Goal: Ask a question

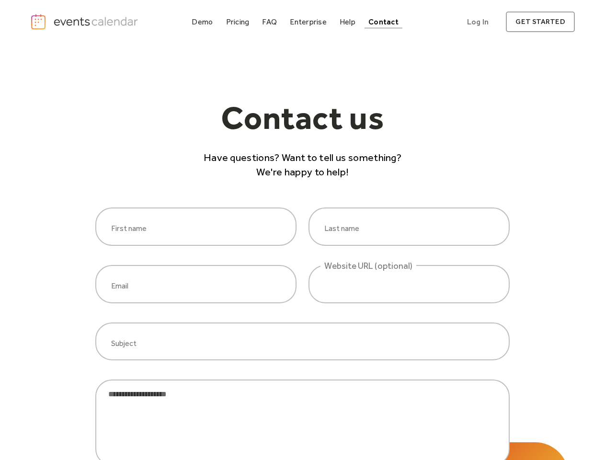
click at [302, 230] on div "First name Last name" at bounding box center [302, 227] width 415 height 38
click at [302, 460] on html "Demo Pricing FAQ Enterprise Help Contact Log In Get Started Log In get started …" at bounding box center [302, 230] width 605 height 460
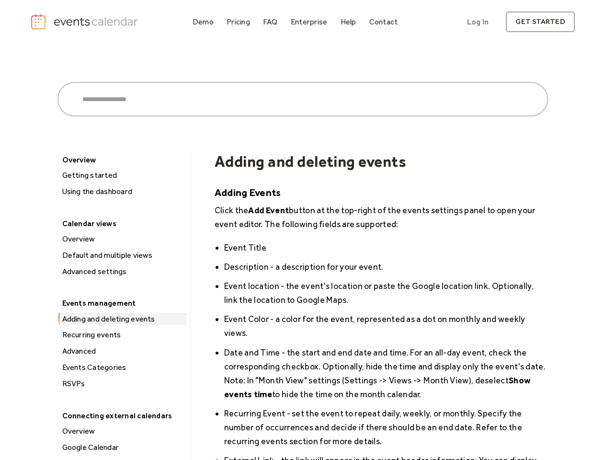
click at [302, 230] on p "Click the Add Event button at the top-right of the events settings panel to ope…" at bounding box center [382, 217] width 334 height 28
